Goal: Manage account settings

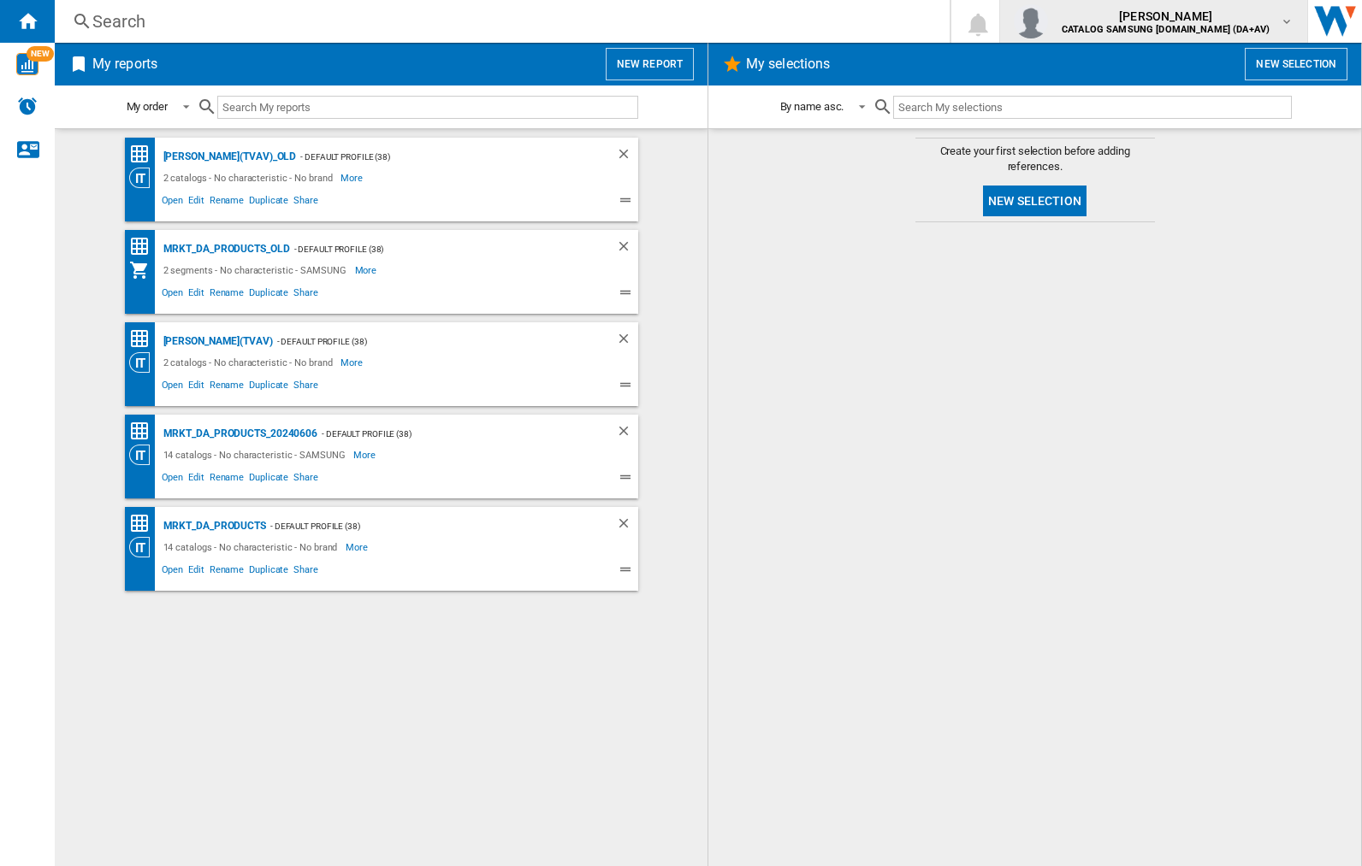
click at [1048, 21] on img "button" at bounding box center [1031, 21] width 34 height 34
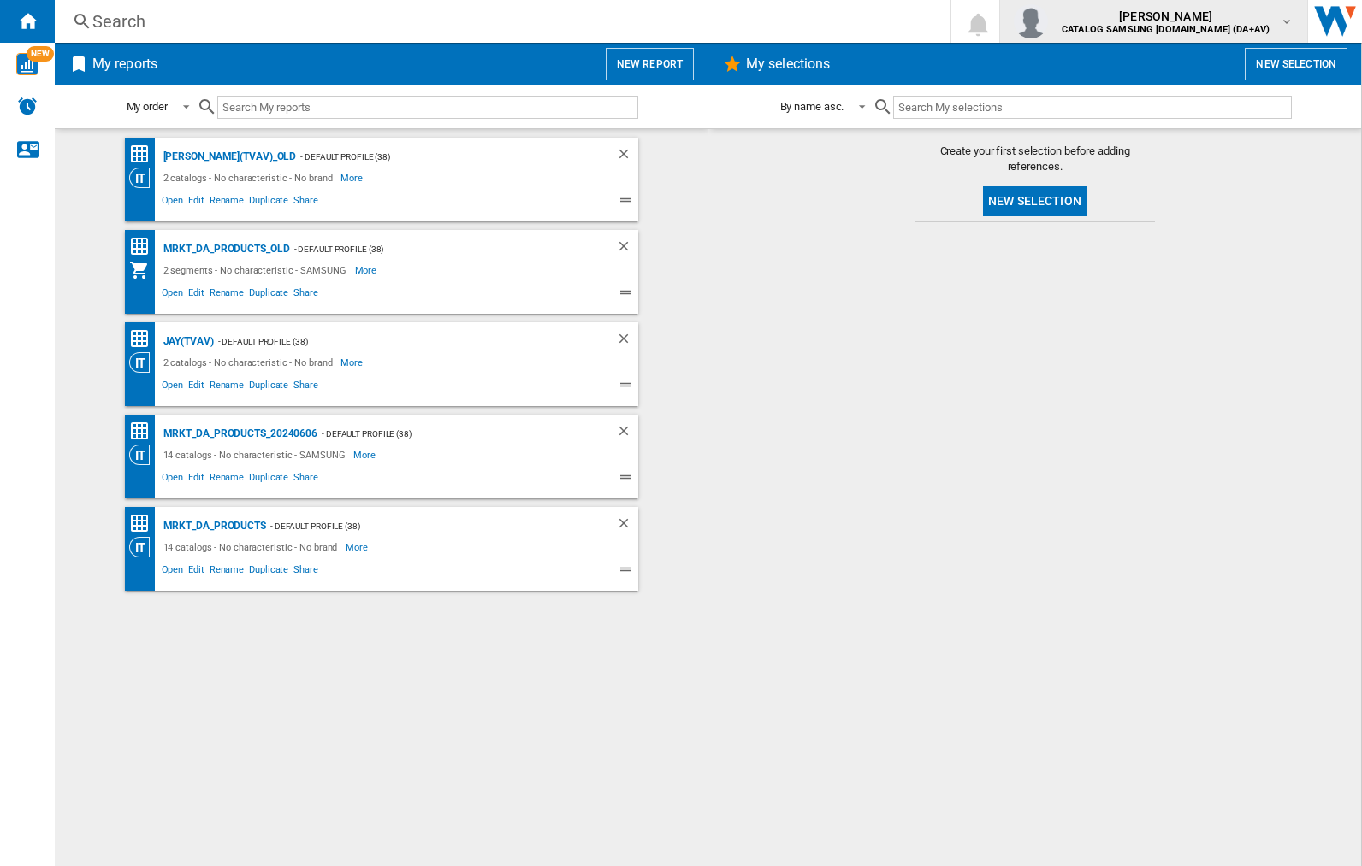
click at [1048, 21] on img "button" at bounding box center [1031, 21] width 34 height 34
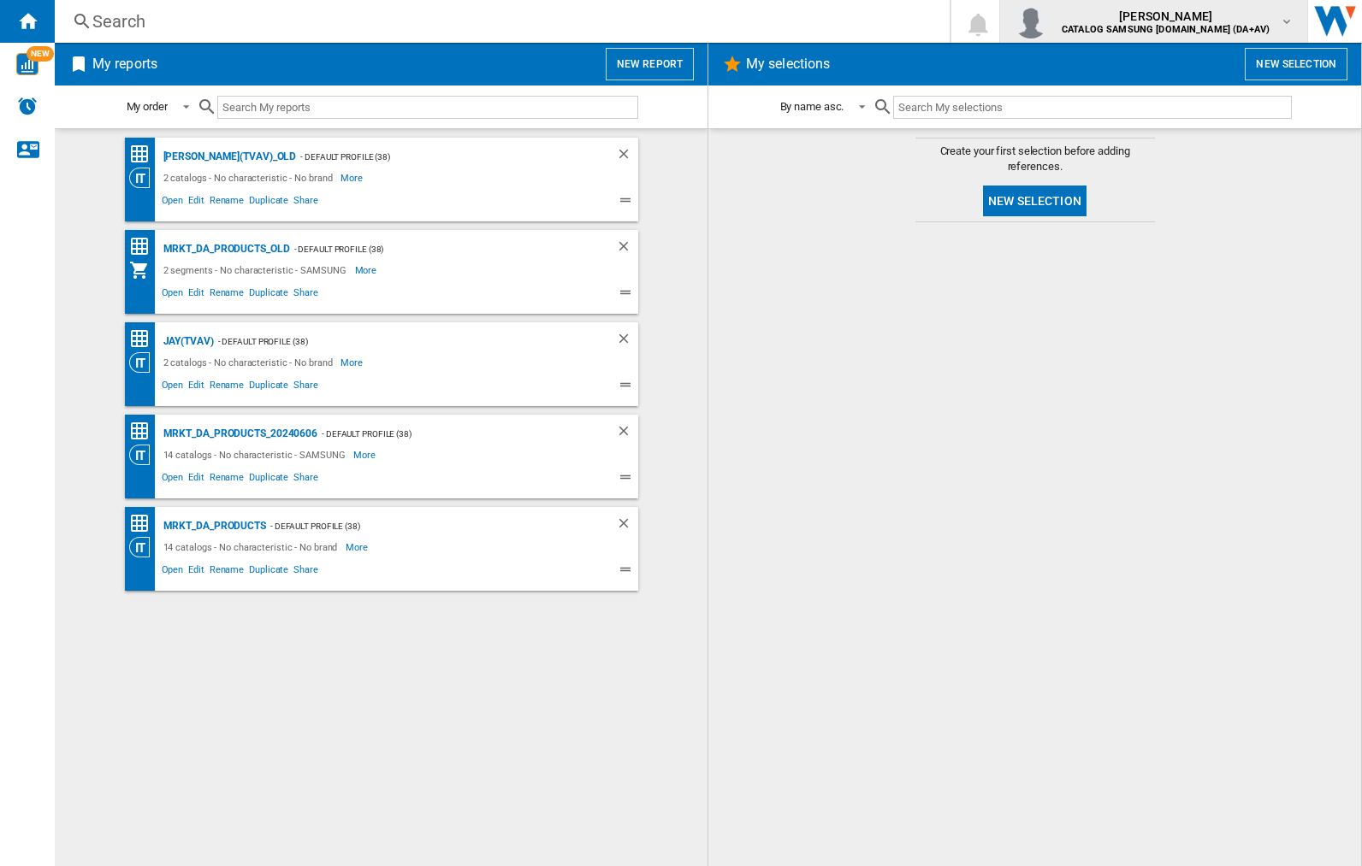
click at [1048, 21] on img "button" at bounding box center [1031, 21] width 34 height 34
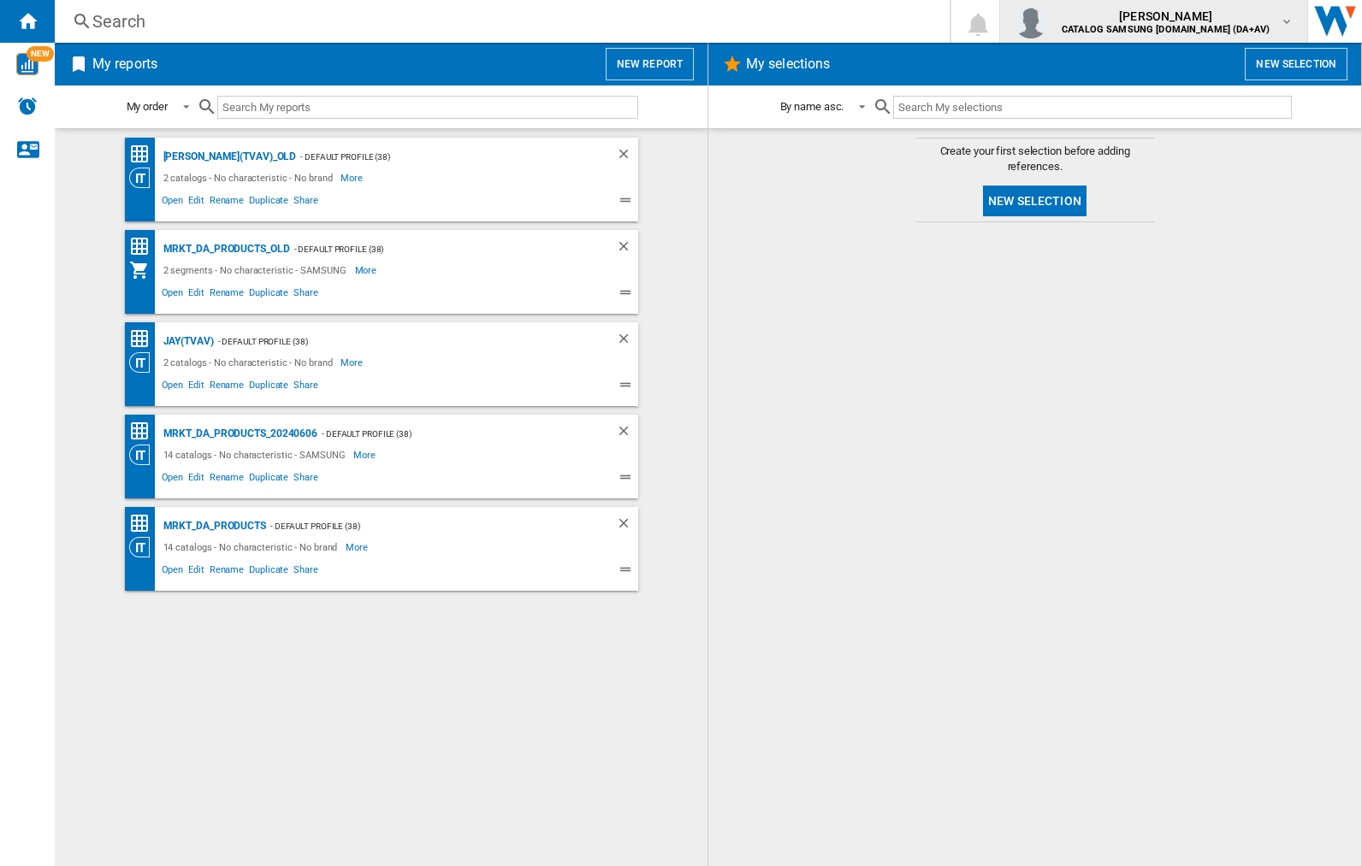
click at [1048, 21] on img "button" at bounding box center [1031, 21] width 34 height 34
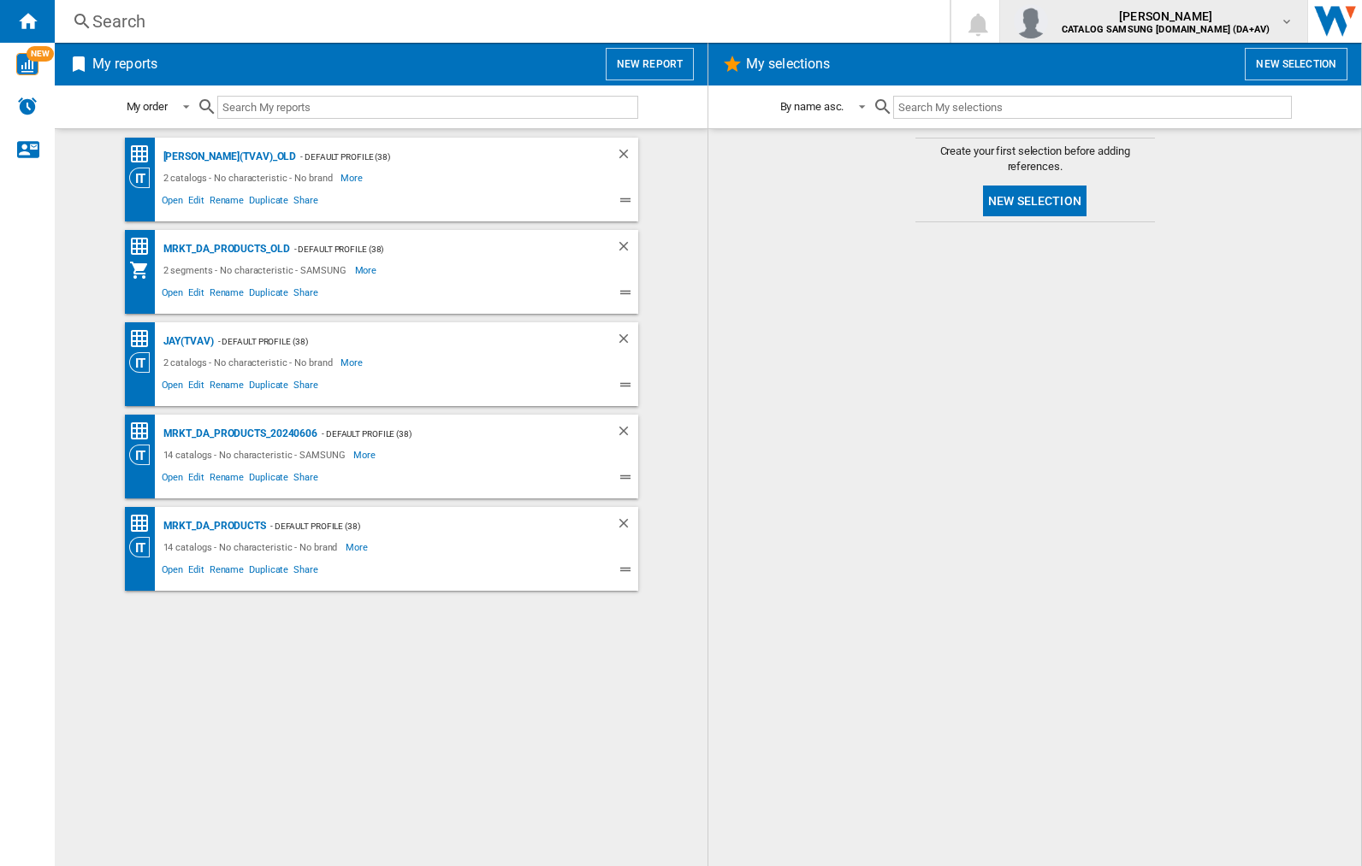
click at [1048, 21] on img "button" at bounding box center [1031, 21] width 34 height 34
